Goal: Task Accomplishment & Management: Use online tool/utility

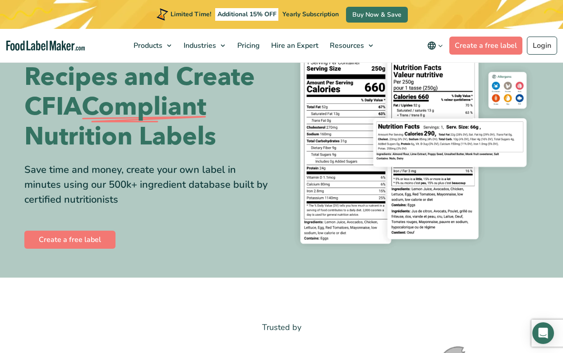
scroll to position [59, 0]
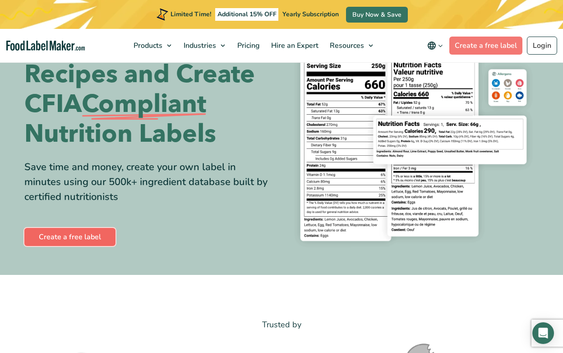
click at [77, 230] on link "Create a free label" at bounding box center [69, 237] width 91 height 18
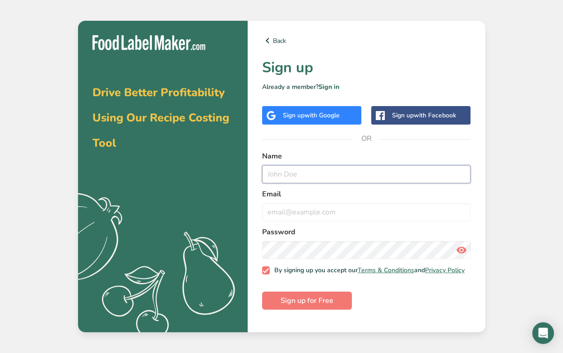
click at [301, 173] on input "text" at bounding box center [366, 174] width 209 height 18
type input "[PERSON_NAME]"
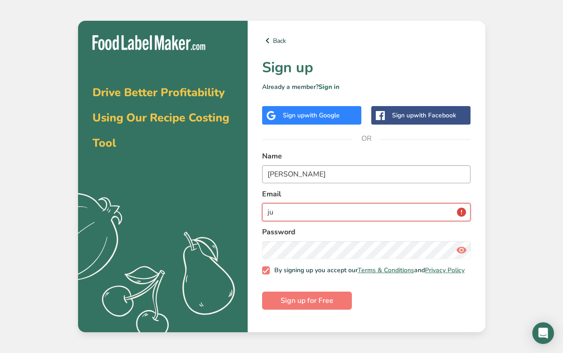
type input "j"
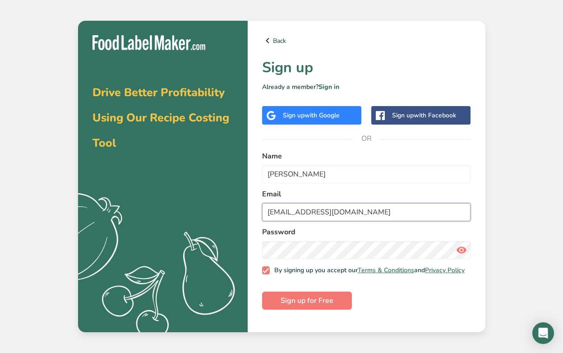
type input "[EMAIL_ADDRESS][DOMAIN_NAME]"
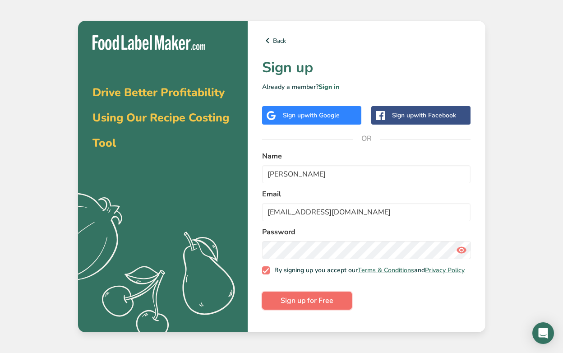
click at [310, 306] on span "Sign up for Free" at bounding box center [307, 300] width 53 height 11
click at [279, 41] on link "Back" at bounding box center [366, 40] width 209 height 11
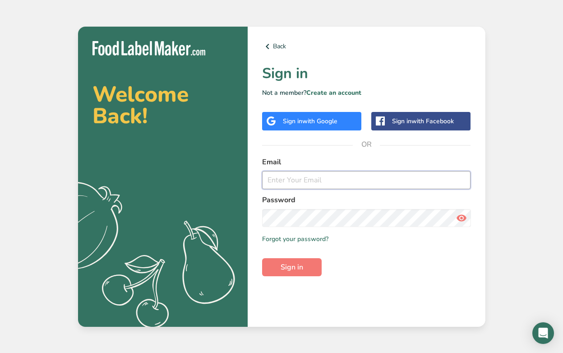
click at [298, 179] on input "email" at bounding box center [366, 180] width 209 height 18
type input "[EMAIL_ADDRESS][DOMAIN_NAME]"
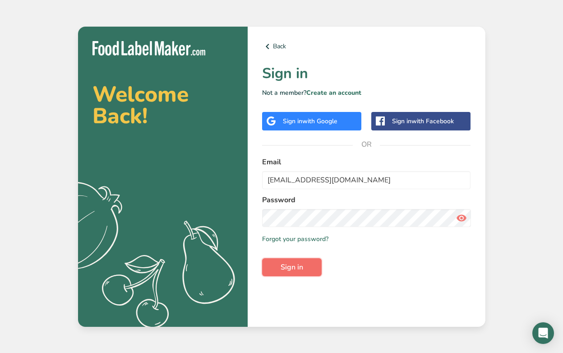
click at [296, 271] on span "Sign in" at bounding box center [292, 267] width 23 height 11
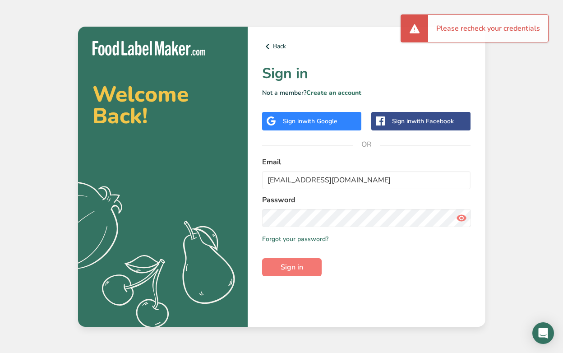
click at [462, 219] on icon at bounding box center [461, 218] width 11 height 16
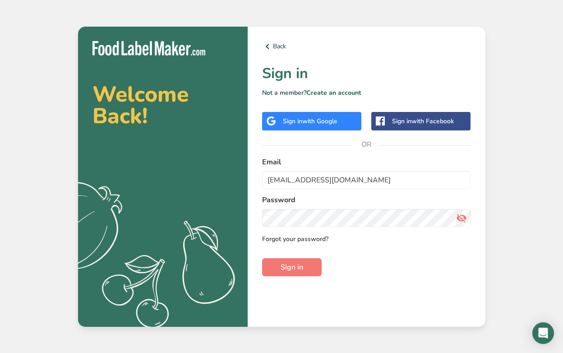
click at [312, 237] on link "Forgot your password?" at bounding box center [295, 238] width 66 height 9
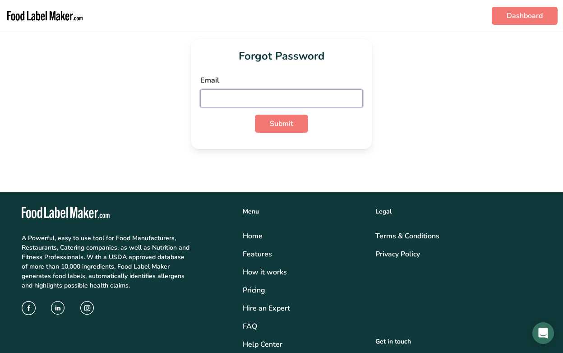
click at [282, 100] on input "email" at bounding box center [281, 98] width 162 height 18
type input "[EMAIL_ADDRESS][DOMAIN_NAME]"
click at [255, 115] on button "Submit" at bounding box center [281, 124] width 53 height 18
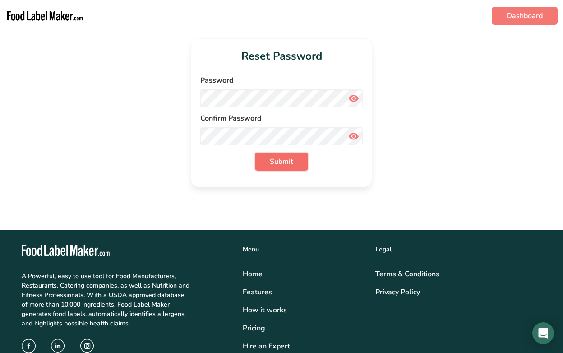
click at [284, 170] on button "Submit" at bounding box center [281, 162] width 53 height 18
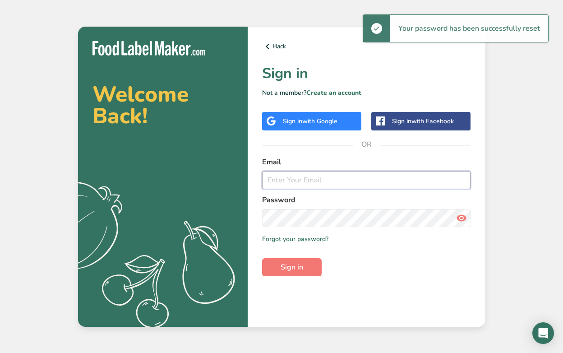
click at [287, 179] on input "email" at bounding box center [366, 180] width 209 height 18
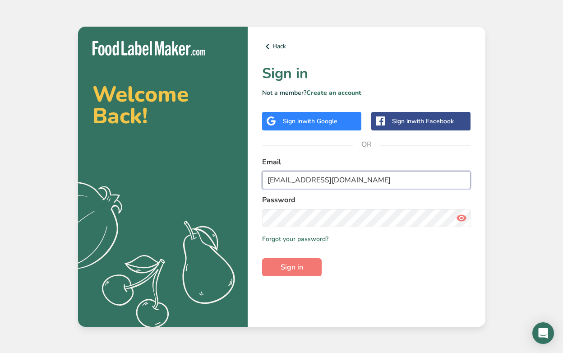
type input "[EMAIL_ADDRESS][DOMAIN_NAME]"
click at [296, 272] on span "Sign in" at bounding box center [292, 267] width 23 height 11
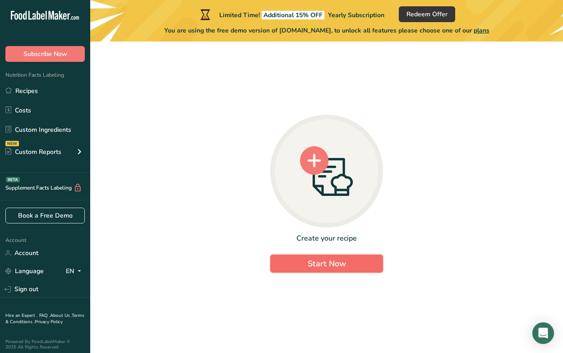
click at [330, 265] on span "Start Now" at bounding box center [327, 263] width 38 height 11
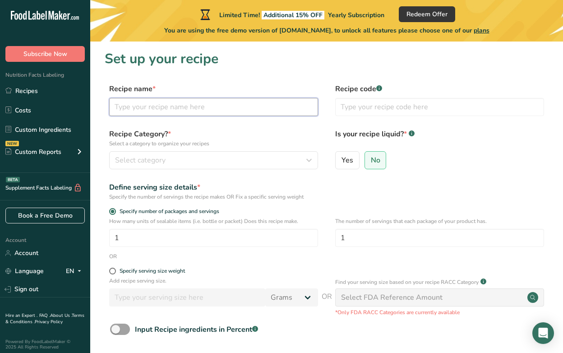
click at [180, 104] on input "text" at bounding box center [213, 107] width 209 height 18
click at [177, 102] on input "Milk Chocolate Cr" at bounding box center [213, 107] width 209 height 18
type input "Craved - Milk Chocolate"
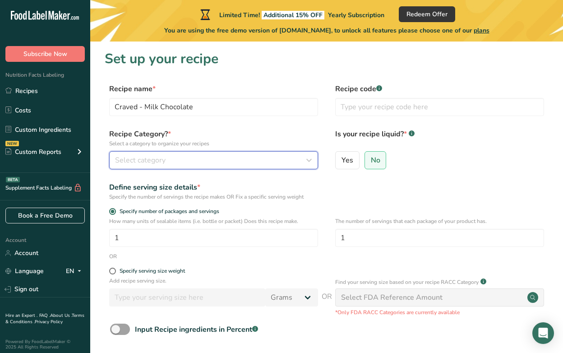
click at [221, 162] on div "Select category" at bounding box center [211, 160] width 192 height 11
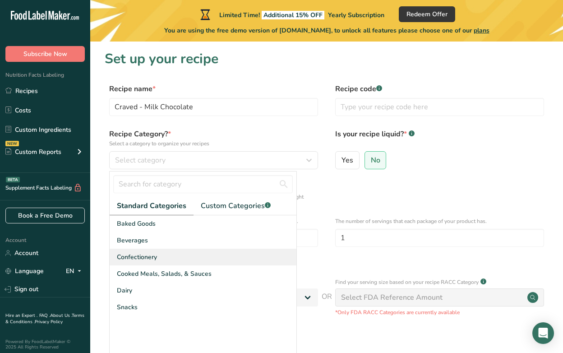
click at [168, 257] on div "Confectionery" at bounding box center [203, 257] width 187 height 17
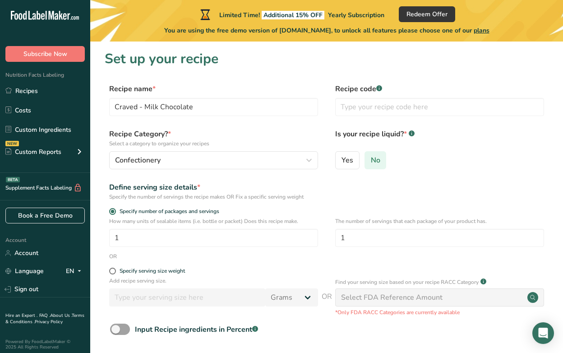
click at [377, 159] on span "No" at bounding box center [375, 160] width 9 height 9
click at [371, 159] on input "No" at bounding box center [368, 160] width 6 height 6
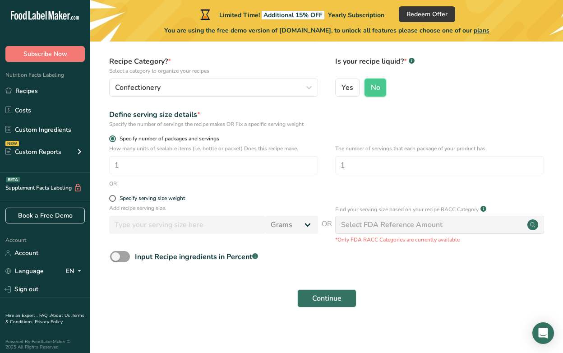
scroll to position [76, 0]
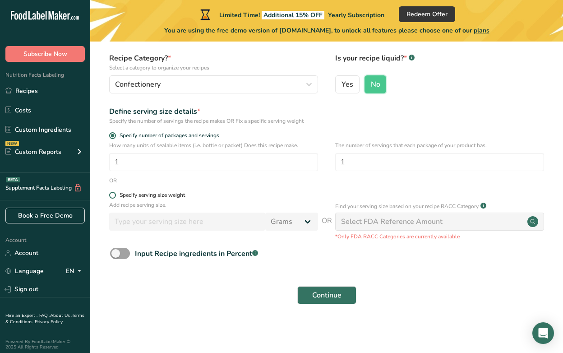
click at [114, 194] on span at bounding box center [112, 195] width 7 height 7
click at [114, 194] on input "Specify serving size weight" at bounding box center [112, 195] width 6 height 6
radio input "true"
radio input "false"
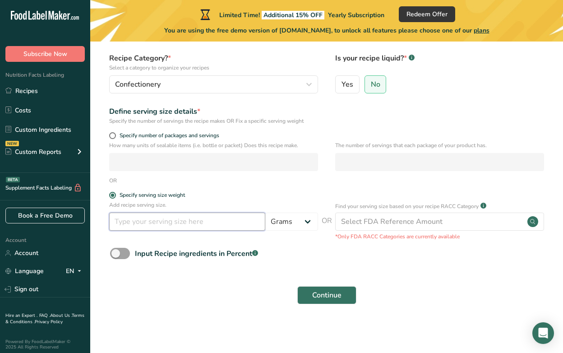
click at [194, 224] on input "number" at bounding box center [187, 222] width 156 height 18
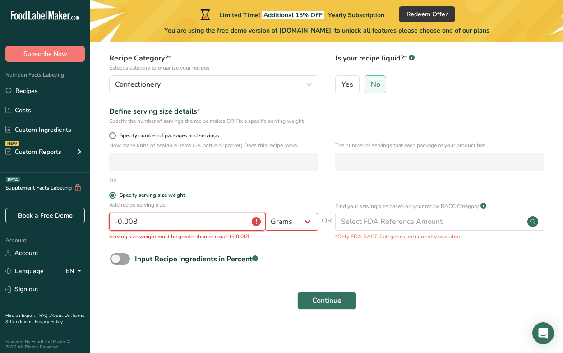
scroll to position [81, 0]
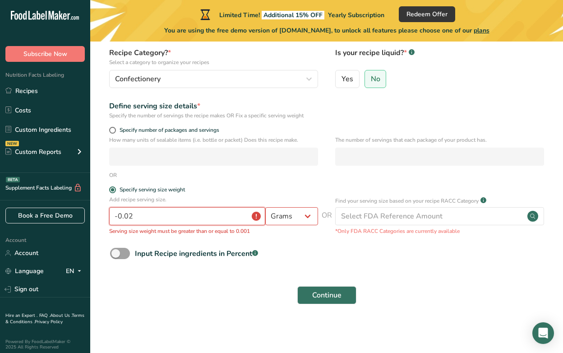
click at [158, 217] on input "-0.02" at bounding box center [187, 216] width 156 height 18
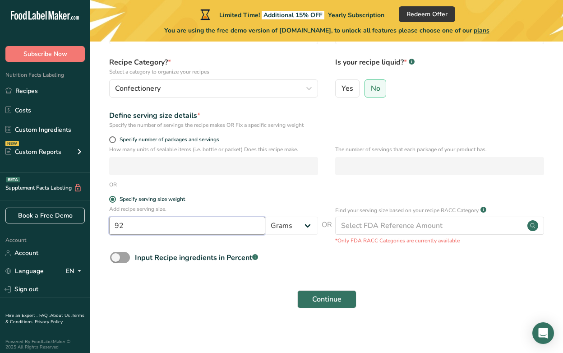
scroll to position [76, 0]
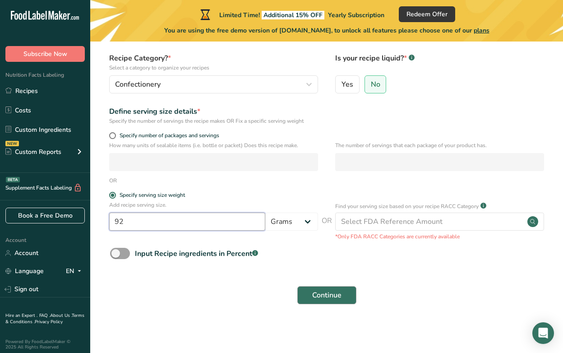
type input "92"
click at [332, 297] on span "Continue" at bounding box center [326, 295] width 29 height 11
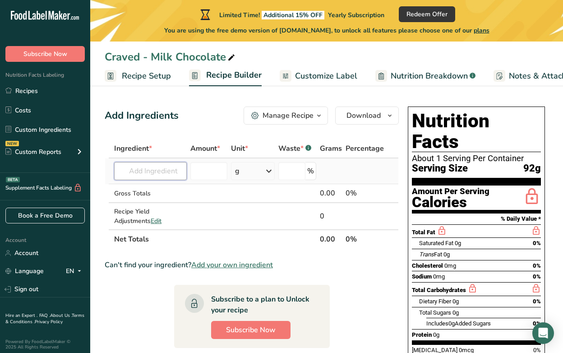
click at [141, 169] on input "text" at bounding box center [150, 171] width 73 height 18
type input "w"
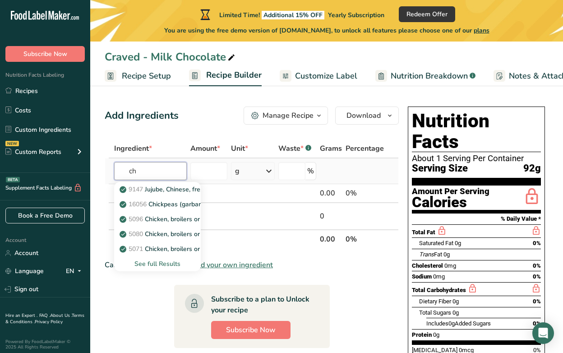
type input "c"
type input "b"
type input "milk chocolate"
click at [157, 263] on div "See full Results" at bounding box center [157, 263] width 72 height 9
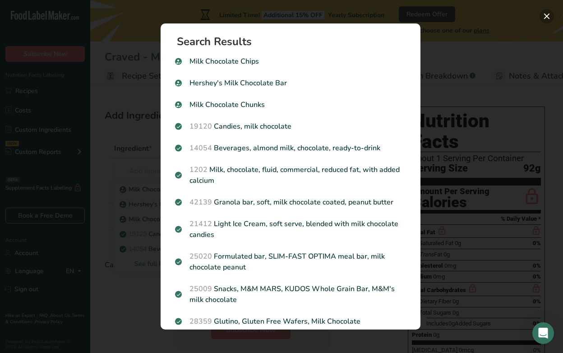
click at [541, 17] on button "Search results modal" at bounding box center [547, 16] width 14 height 14
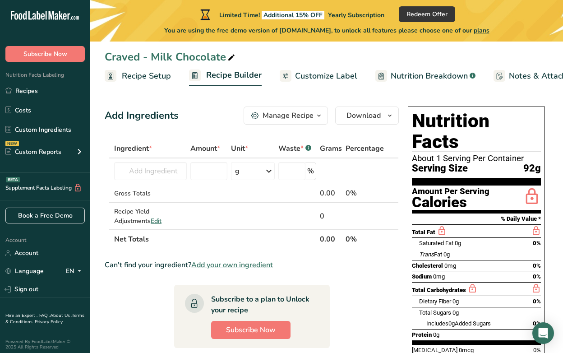
click at [153, 76] on span "Recipe Setup" at bounding box center [146, 76] width 49 height 12
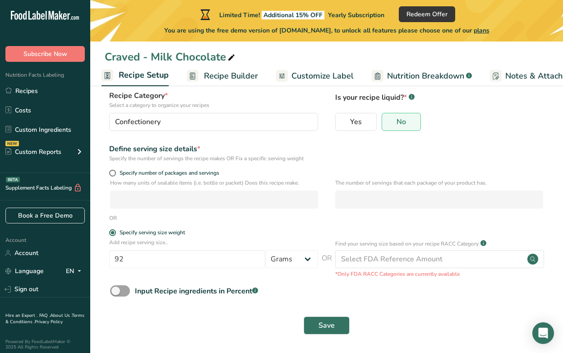
scroll to position [63, 0]
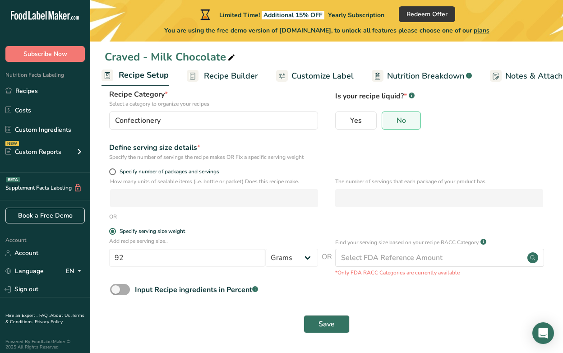
click at [123, 291] on span at bounding box center [120, 289] width 20 height 11
click at [116, 291] on input "Input Recipe ingredients in Percent .a-a{fill:#347362;}.b-a{fill:#fff;}" at bounding box center [113, 290] width 6 height 6
checkbox input "true"
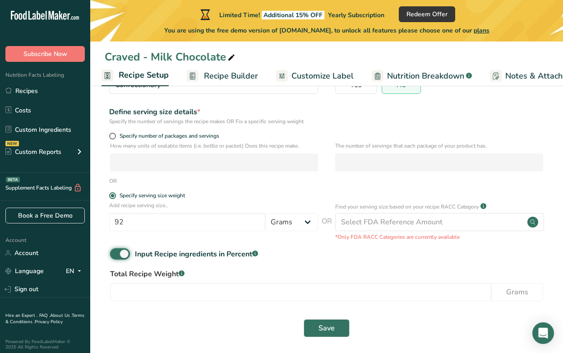
scroll to position [102, 0]
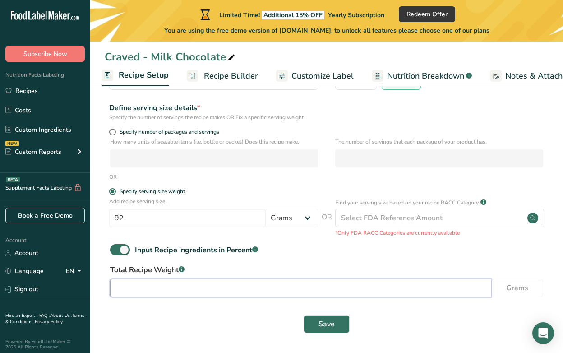
click at [164, 286] on input "number" at bounding box center [300, 288] width 381 height 18
type input "92"
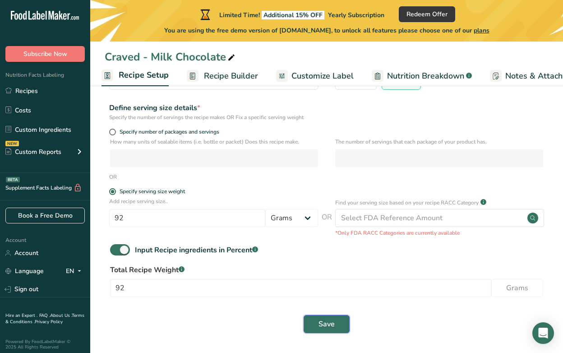
click at [335, 326] on button "Save" at bounding box center [327, 324] width 46 height 18
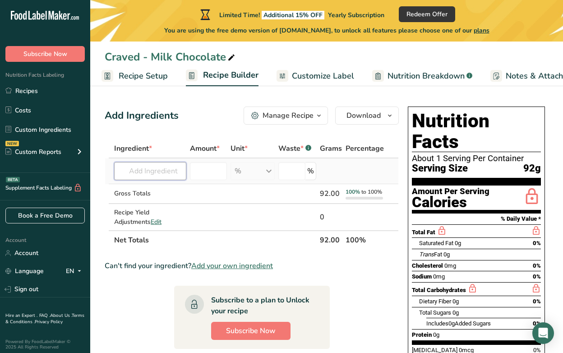
click at [153, 167] on input "text" at bounding box center [150, 171] width 72 height 18
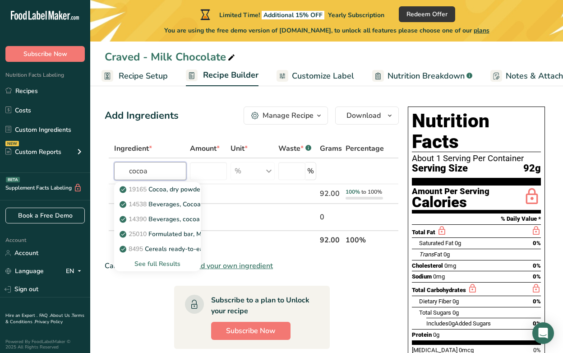
drag, startPoint x: 153, startPoint y: 169, endPoint x: 97, endPoint y: 167, distance: 55.1
click at [97, 167] on section "Add Ingredients Manage Recipe Delete Recipe Duplicate Recipe Scale Recipe Save …" at bounding box center [326, 303] width 473 height 430
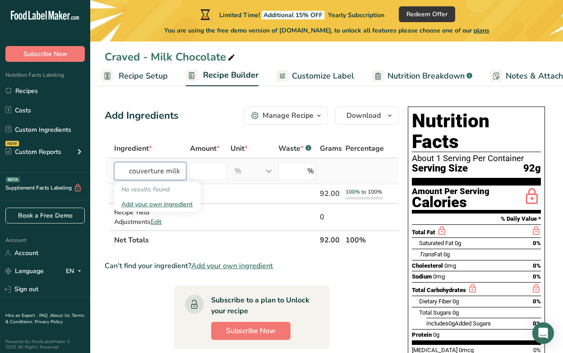
click at [146, 171] on input "couverture milk" at bounding box center [150, 171] width 72 height 18
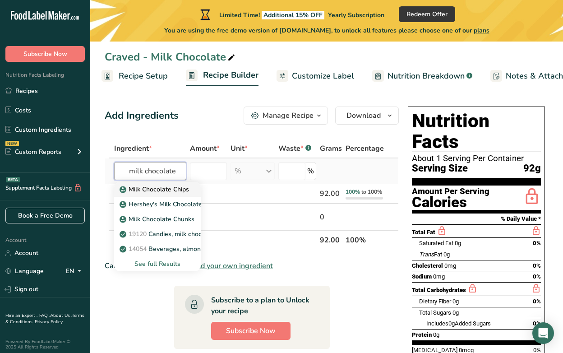
type input "milk chocolate"
click at [147, 190] on p "Milk Chocolate Chips" at bounding box center [155, 189] width 68 height 9
type input "Milk Chocolate Chips"
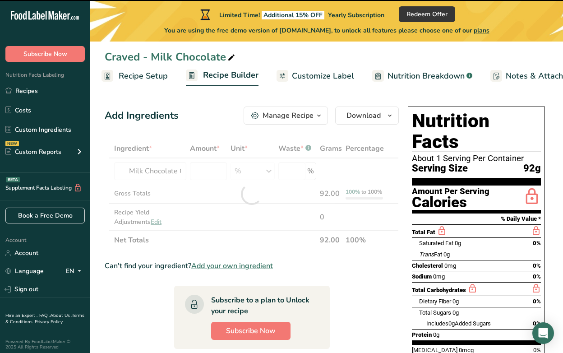
type input "0"
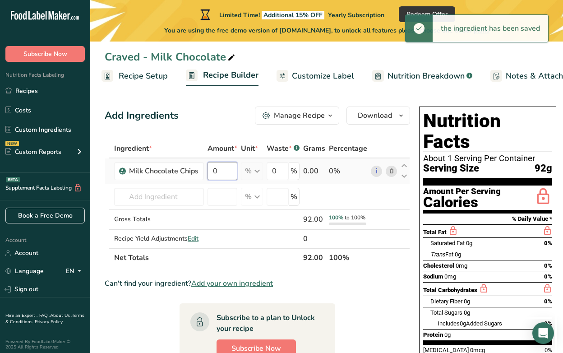
click at [219, 170] on input "0" at bounding box center [223, 171] width 30 height 18
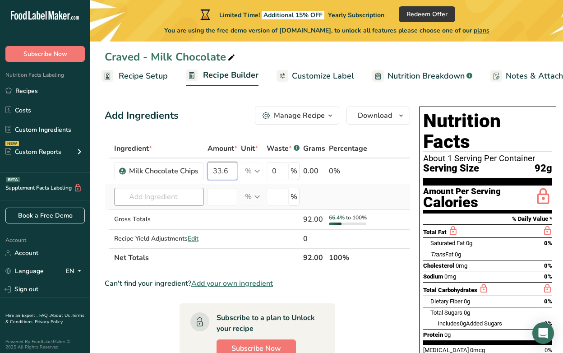
type input "33.6"
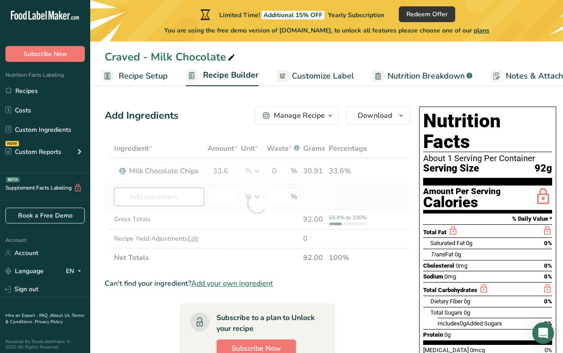
click at [157, 198] on div "Ingredient * Amount * Unit * Waste * .a-a{fill:#347362;}.b-a{fill:#fff;} Grams …" at bounding box center [257, 203] width 305 height 128
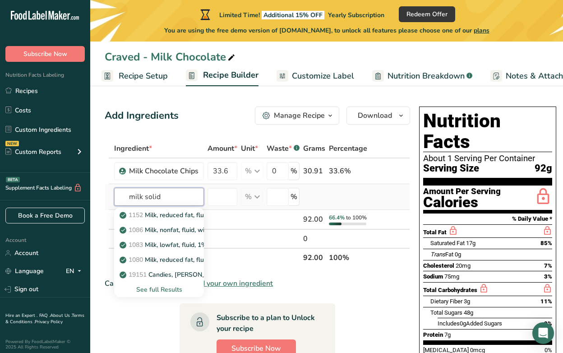
type input "milk solid"
click at [158, 291] on div "See full Results" at bounding box center [158, 289] width 75 height 9
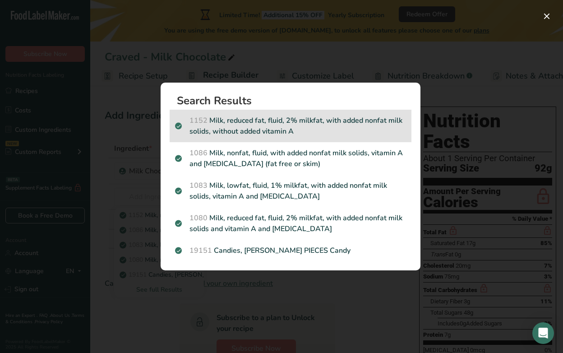
click at [310, 129] on p "1152 Milk, reduced fat, fluid, 2% milkfat, with added nonfat milk solids, witho…" at bounding box center [290, 126] width 231 height 22
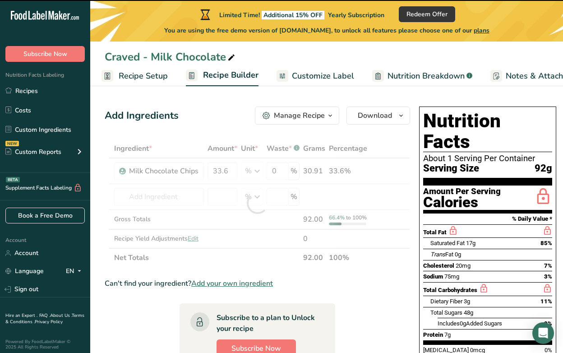
type input "0"
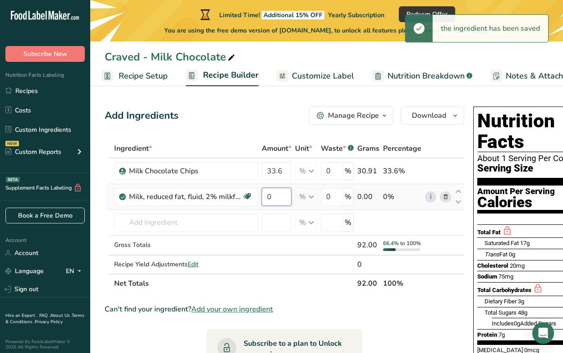
click at [276, 195] on input "0" at bounding box center [277, 197] width 30 height 18
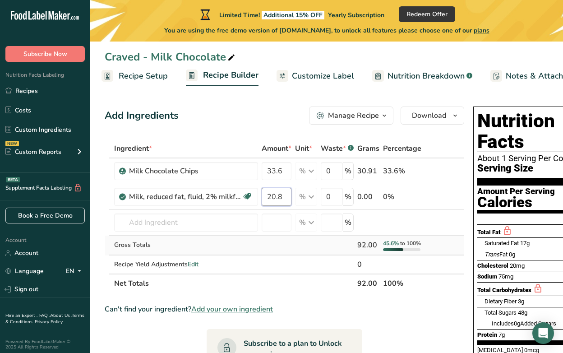
type input "20.8"
click at [256, 248] on div "Ingredient * Amount * Unit * Waste * .a-a{fill:#347362;}.b-a{fill:#fff;} Grams …" at bounding box center [285, 216] width 360 height 154
click at [173, 222] on input "text" at bounding box center [186, 222] width 144 height 18
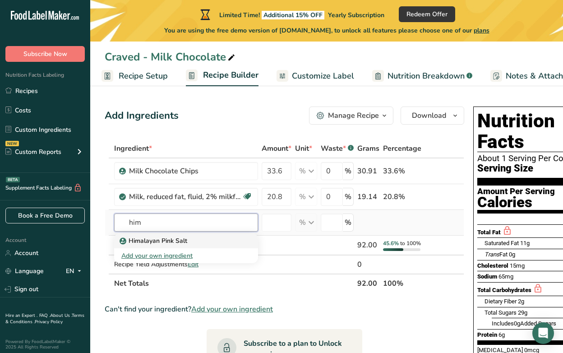
type input "him"
click at [170, 242] on p "Himalayan Pink Salt" at bounding box center [154, 240] width 66 height 9
type input "Himalayan Pink Salt"
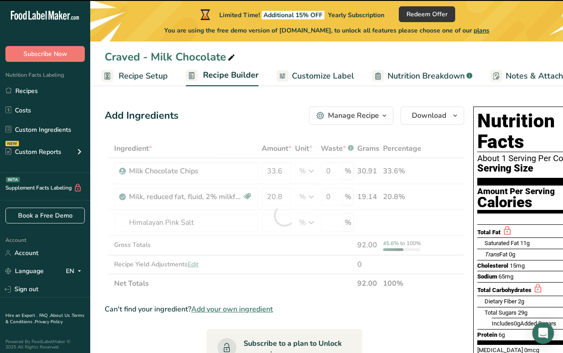
type input "0"
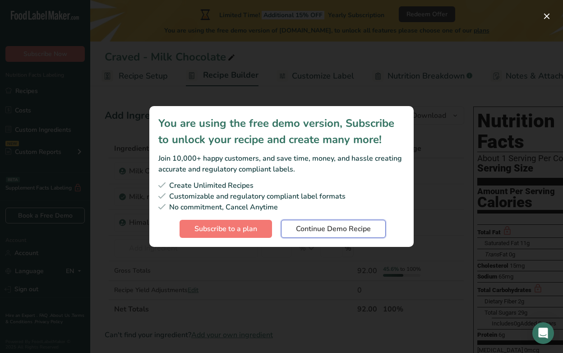
click at [336, 229] on span "Continue Demo Recipe" at bounding box center [333, 228] width 75 height 11
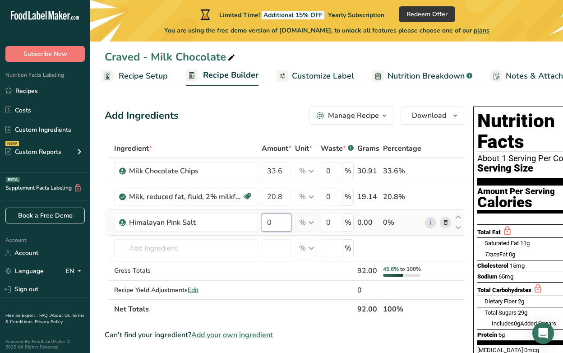
click at [276, 221] on input "0" at bounding box center [277, 222] width 30 height 18
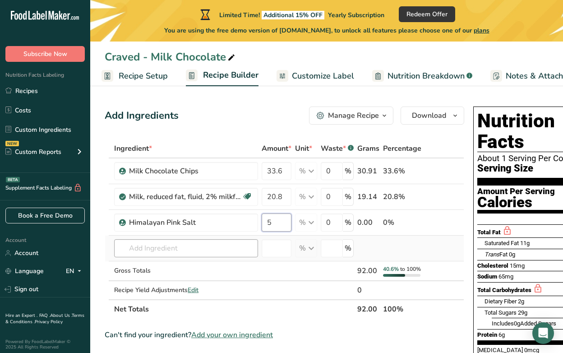
type input "5"
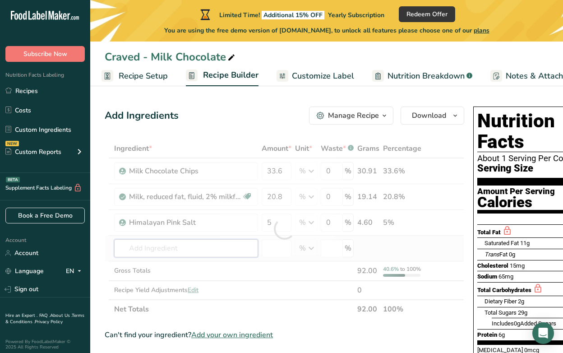
click at [159, 246] on div "Ingredient * Amount * Unit * Waste * .a-a{fill:#347362;}.b-a{fill:#fff;} Grams …" at bounding box center [285, 229] width 360 height 180
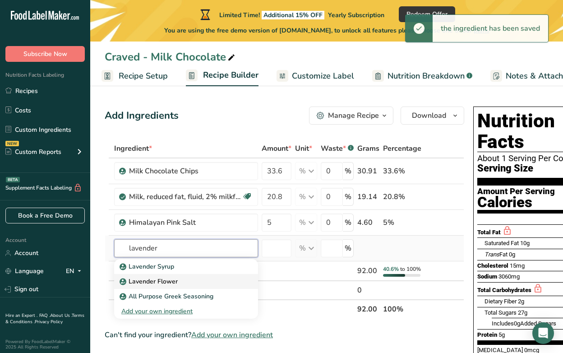
type input "lavender"
click at [162, 282] on p "Lavender Flower" at bounding box center [149, 281] width 56 height 9
type input "Lavender Flower"
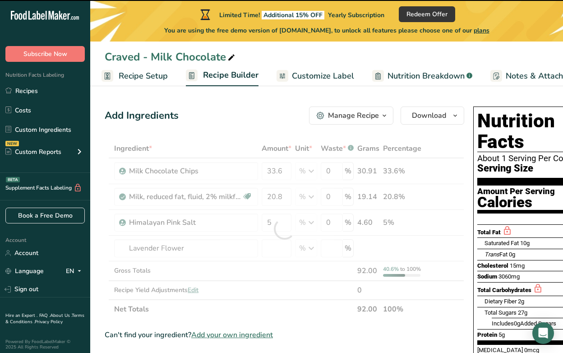
type input "0"
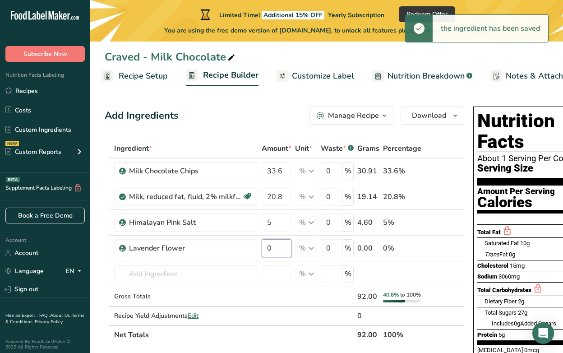
click at [274, 246] on input "0" at bounding box center [277, 248] width 30 height 18
type input "5"
click at [267, 297] on div "Ingredient * Amount * Unit * Waste * .a-a{fill:#347362;}.b-a{fill:#fff;} Grams …" at bounding box center [285, 241] width 360 height 205
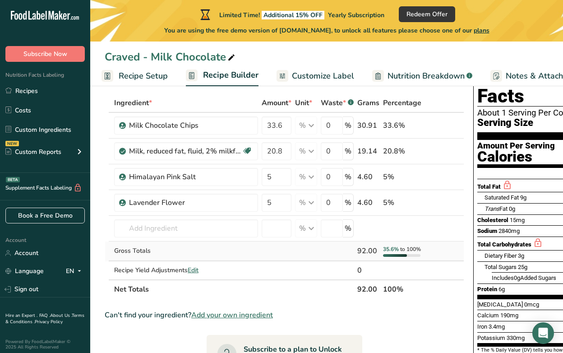
click at [368, 256] on div "92.00" at bounding box center [368, 250] width 22 height 11
click at [146, 78] on span "Recipe Setup" at bounding box center [143, 76] width 49 height 12
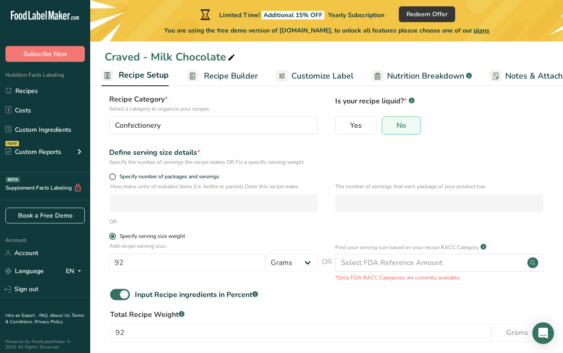
scroll to position [59, 0]
click at [156, 259] on input "92" at bounding box center [187, 262] width 156 height 18
type input "30"
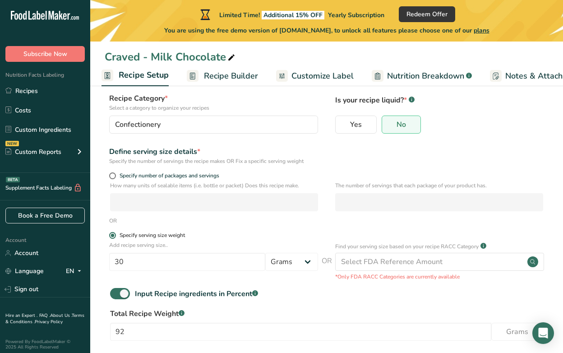
click at [291, 233] on label "Specify serving size weight" at bounding box center [213, 235] width 209 height 7
click at [115, 233] on input "Specify serving size weight" at bounding box center [112, 235] width 6 height 6
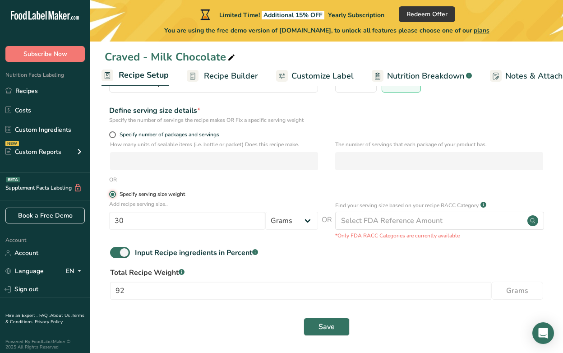
scroll to position [102, 0]
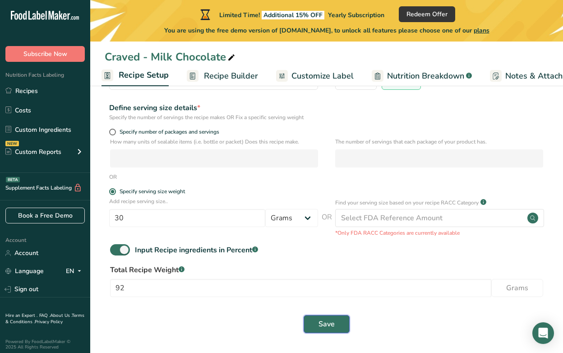
click at [338, 322] on button "Save" at bounding box center [327, 324] width 46 height 18
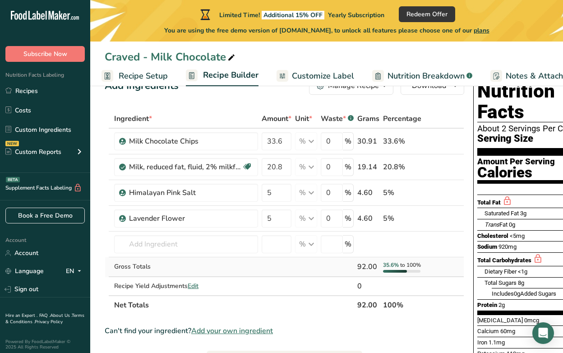
scroll to position [29, 0]
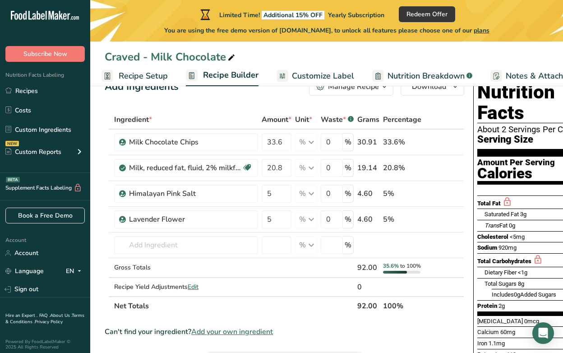
click at [324, 105] on div "Add Ingredients Manage Recipe Delete Recipe Duplicate Recipe Scale Recipe Save …" at bounding box center [287, 322] width 365 height 496
click at [332, 143] on input "0" at bounding box center [332, 142] width 22 height 18
drag, startPoint x: 332, startPoint y: 143, endPoint x: 319, endPoint y: 142, distance: 13.6
click at [319, 142] on tr "Milk Chocolate Chips 33.6 % Weight Units g kg mg See more Volume Units l Volume…" at bounding box center [284, 142] width 359 height 26
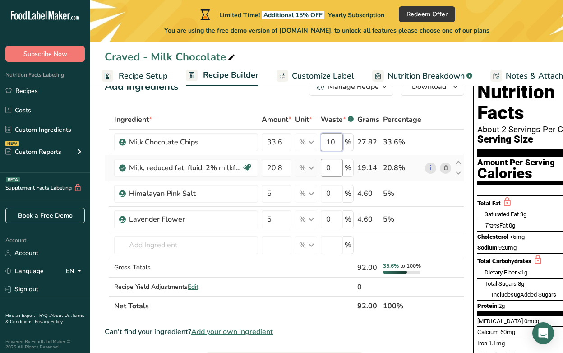
type input "10"
click at [331, 166] on div "Ingredient * Amount * Unit * Waste * .a-a{fill:#347362;}.b-a{fill:#fff;} Grams …" at bounding box center [285, 212] width 360 height 205
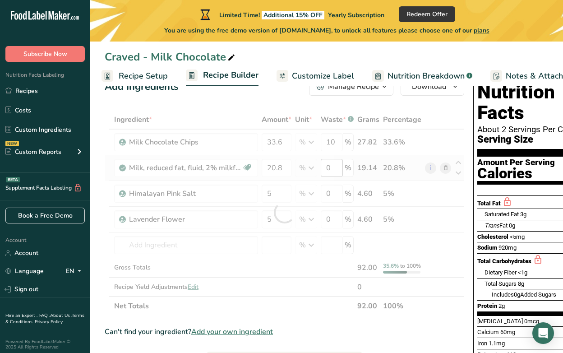
click at [331, 166] on div at bounding box center [285, 212] width 360 height 205
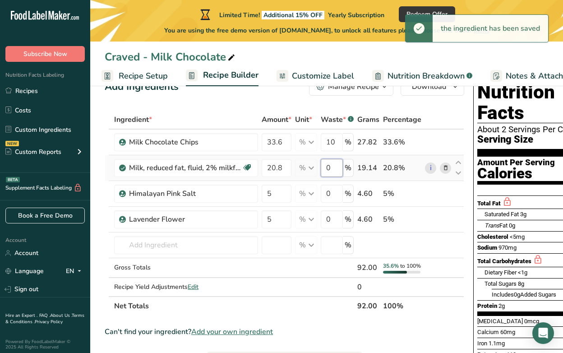
click at [331, 166] on input "0" at bounding box center [332, 168] width 22 height 18
type input "10"
click at [292, 276] on div "Ingredient * Amount * Unit * Waste * .a-a{fill:#347362;}.b-a{fill:#fff;} Grams …" at bounding box center [285, 212] width 360 height 205
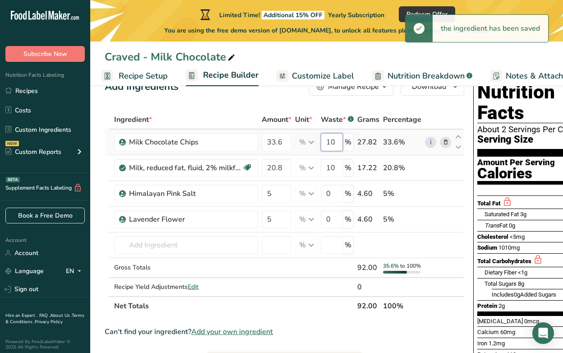
click at [333, 142] on input "10" at bounding box center [332, 142] width 22 height 18
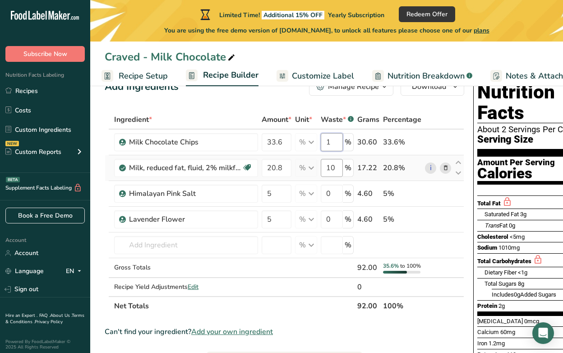
type input "1"
click at [335, 168] on div "Ingredient * Amount * Unit * Waste * .a-a{fill:#347362;}.b-a{fill:#fff;} Grams …" at bounding box center [285, 212] width 360 height 205
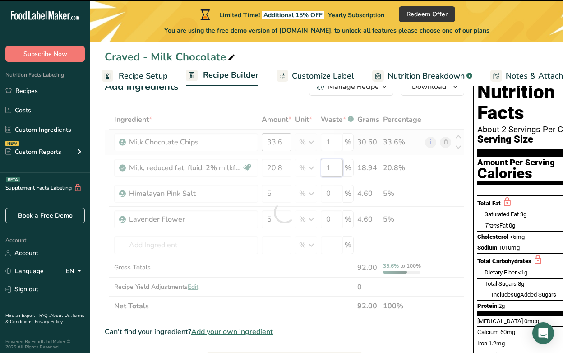
type input "10"
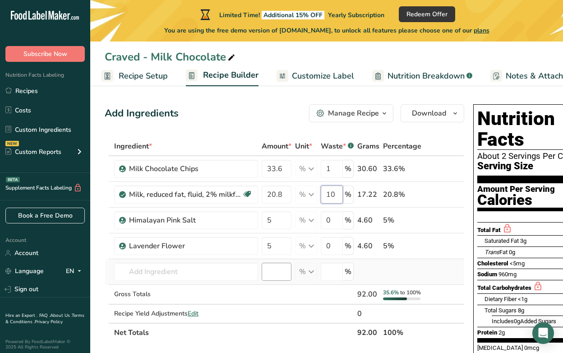
scroll to position [0, 0]
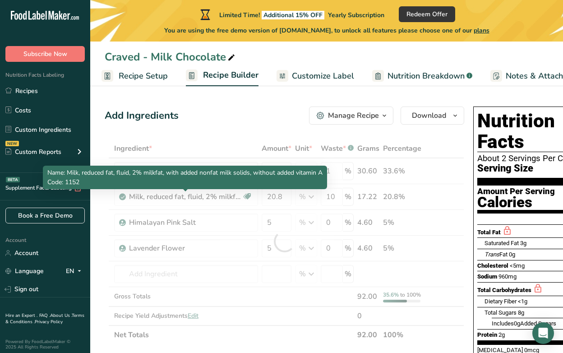
click at [197, 171] on span "Name: Milk, reduced fat, fluid, 2% milkfat, with added nonfat milk solids, with…" at bounding box center [184, 172] width 275 height 9
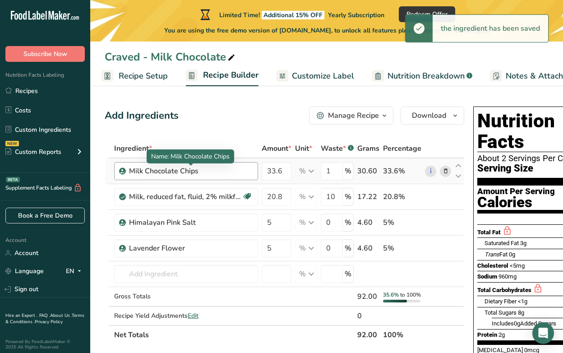
click at [211, 169] on div "Milk Chocolate Chips" at bounding box center [185, 171] width 113 height 11
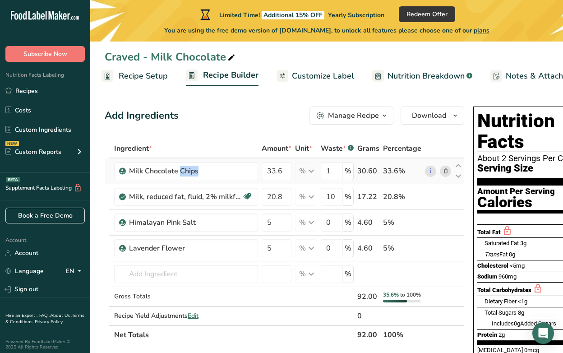
click at [446, 172] on icon at bounding box center [446, 170] width 6 height 9
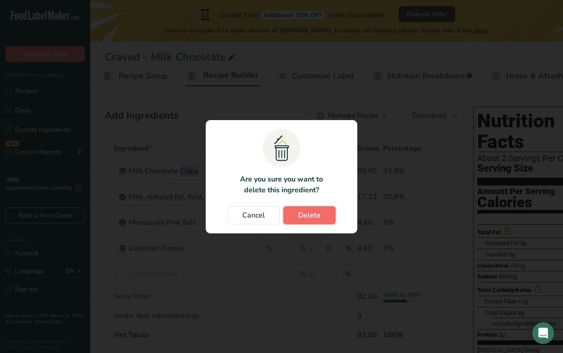
click at [314, 215] on span "Delete" at bounding box center [309, 215] width 23 height 11
type input "20.8"
type input "10"
type input "5"
type input "0"
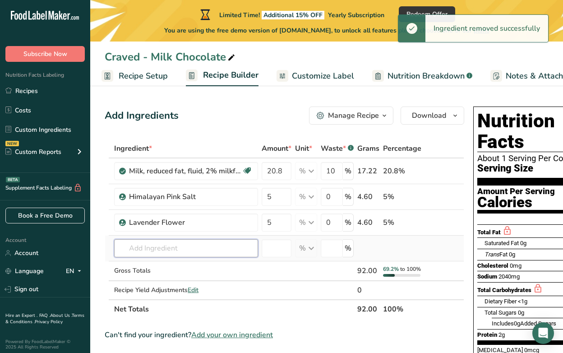
click at [166, 246] on input "text" at bounding box center [186, 248] width 144 height 18
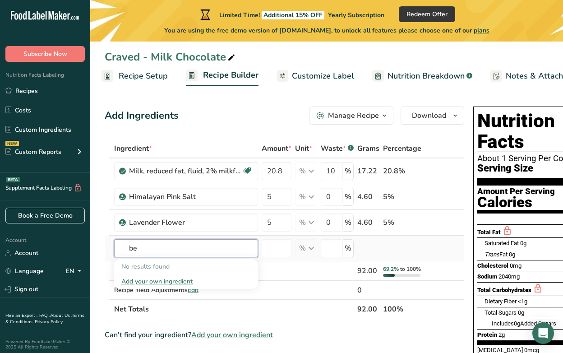
type input "b"
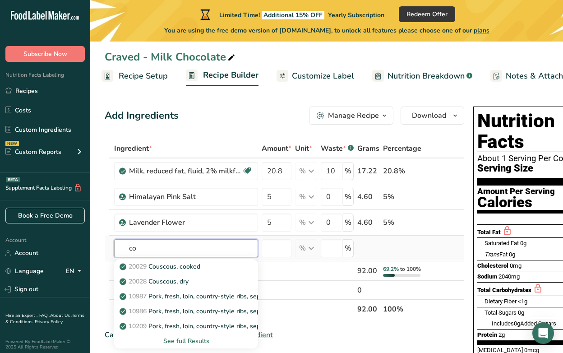
type input "c"
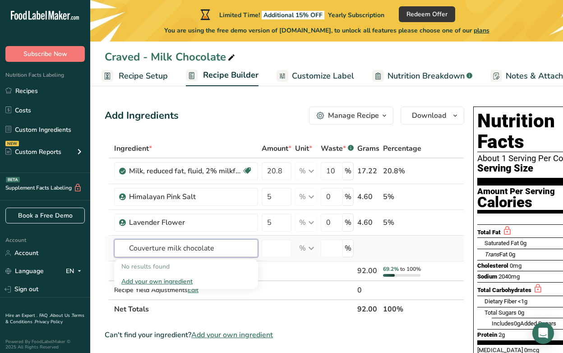
type input "Couverture milk chocolate"
click at [149, 283] on div "Add your own ingredient" at bounding box center [185, 281] width 129 height 9
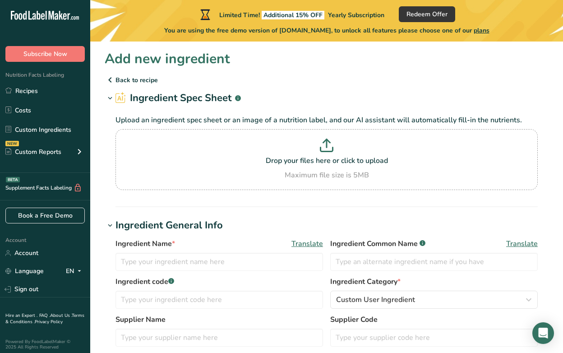
click at [111, 80] on icon at bounding box center [110, 80] width 11 height 16
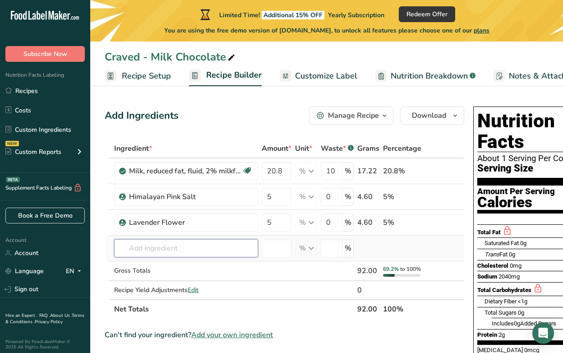
click at [177, 249] on input "text" at bounding box center [186, 248] width 144 height 18
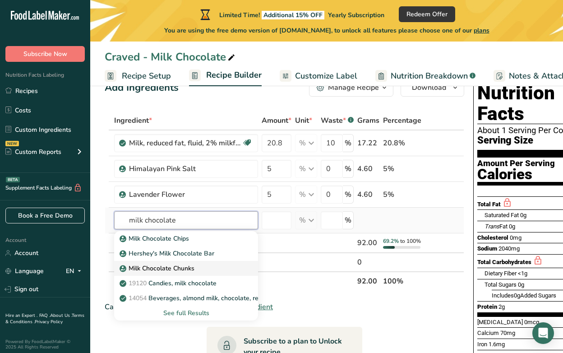
scroll to position [29, 0]
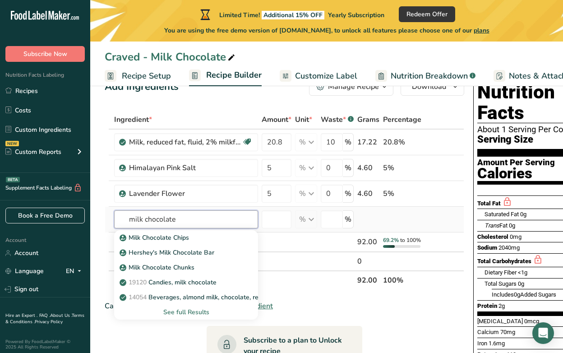
type input "milk chocolate"
click at [185, 312] on div "See full Results" at bounding box center [185, 311] width 129 height 9
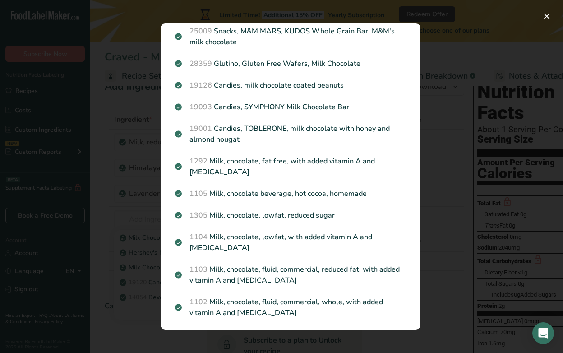
scroll to position [259, 0]
